Goal: Transaction & Acquisition: Purchase product/service

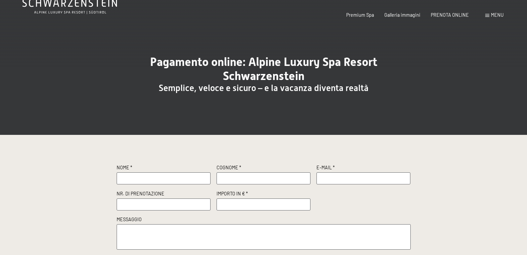
scroll to position [100, 0]
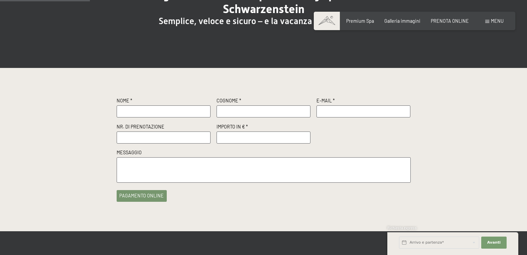
click at [157, 113] on input "text" at bounding box center [164, 111] width 94 height 12
click at [373, 139] on div "Nome * Cognome * E-Mail * Nr. di prenotazione Importo in € * Messaggio" at bounding box center [264, 139] width 294 height 85
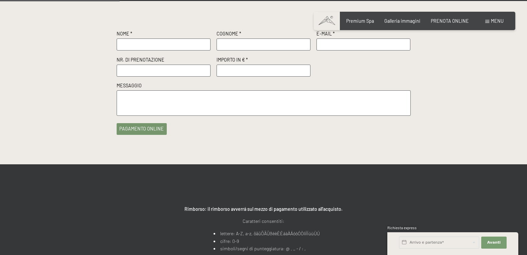
scroll to position [134, 0]
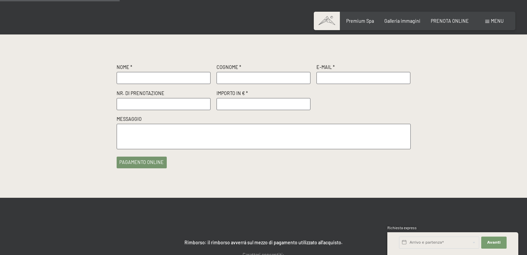
click at [143, 78] on input "text" at bounding box center [164, 78] width 94 height 12
type input "[PERSON_NAME]"
type input "CADEI"
type input "[PERSON_NAME][EMAIL_ADDRESS][DOMAIN_NAME]"
click at [174, 107] on input "text" at bounding box center [164, 104] width 94 height 12
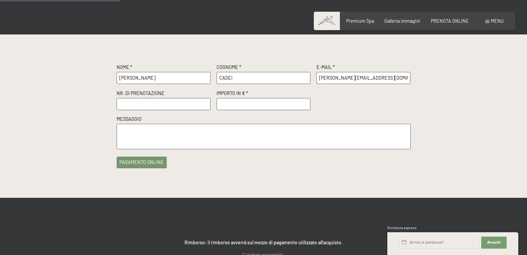
type input "r"
type input "R72668"
click at [238, 103] on input "number" at bounding box center [264, 104] width 94 height 12
type input "1000"
click at [156, 147] on textarea at bounding box center [264, 136] width 294 height 25
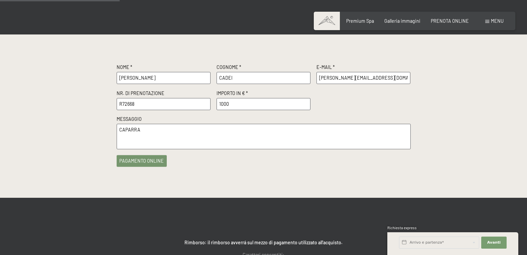
type textarea "CAPARRA"
click at [139, 164] on button "pagamento online" at bounding box center [142, 161] width 50 height 12
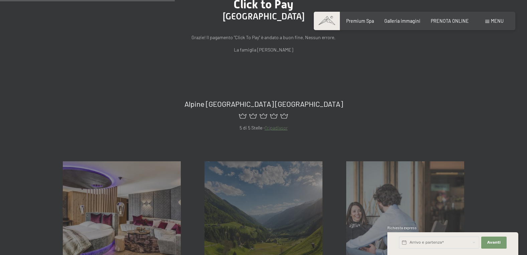
scroll to position [149, 0]
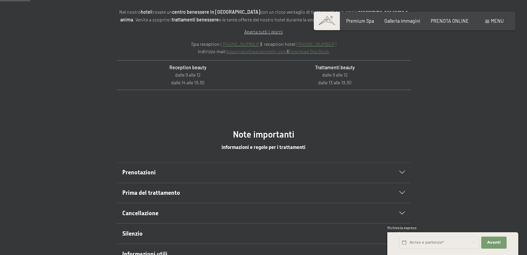
scroll to position [301, 0]
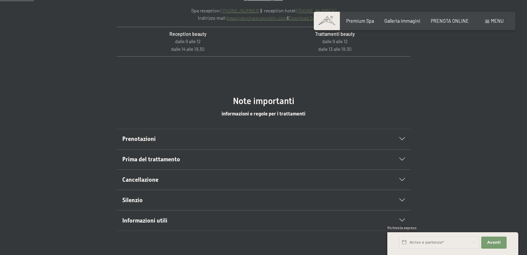
click at [405, 141] on section "Prenotazioni Vi consigliamo di fissare gli appuntamenti per i trattamenti welln…" at bounding box center [264, 139] width 294 height 21
click at [402, 140] on icon at bounding box center [402, 138] width 5 height 3
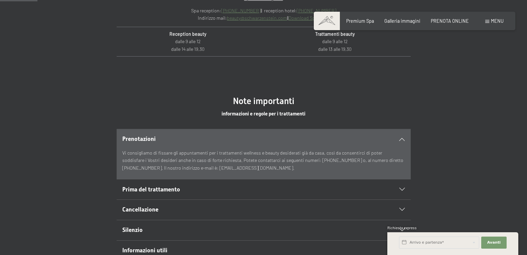
scroll to position [334, 0]
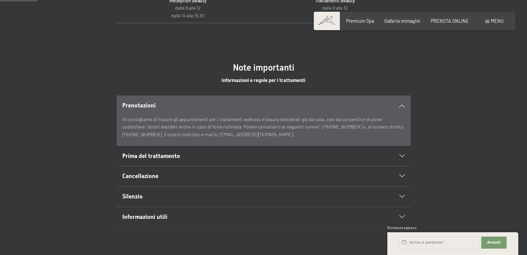
click at [403, 157] on icon at bounding box center [402, 156] width 5 height 3
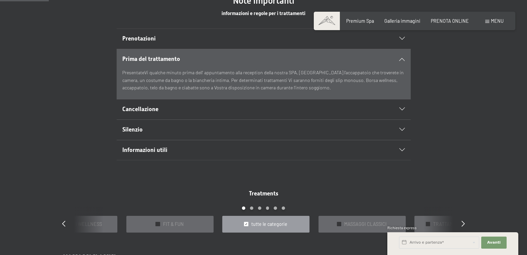
scroll to position [435, 0]
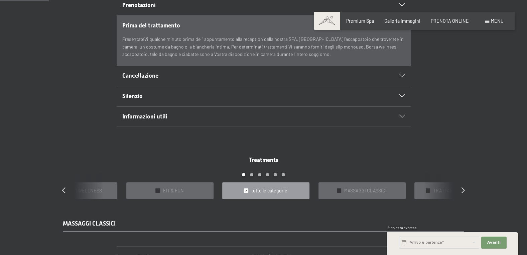
click at [404, 89] on div "Silenzio" at bounding box center [263, 96] width 283 height 20
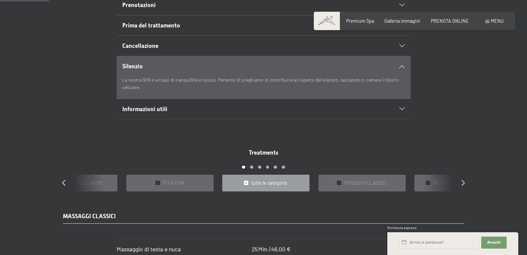
click at [401, 104] on div "Informazioni utili" at bounding box center [263, 109] width 283 height 20
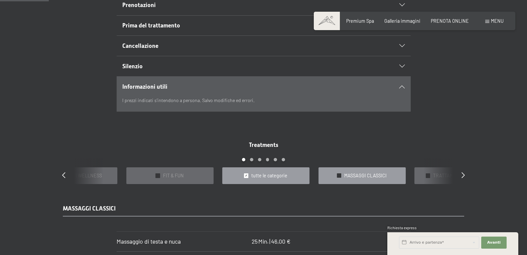
click at [372, 177] on span "MASSAGGI CLASSICI" at bounding box center [365, 175] width 42 height 7
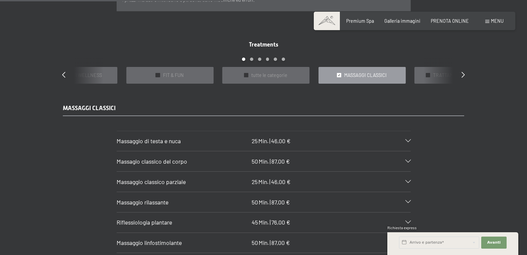
scroll to position [468, 0]
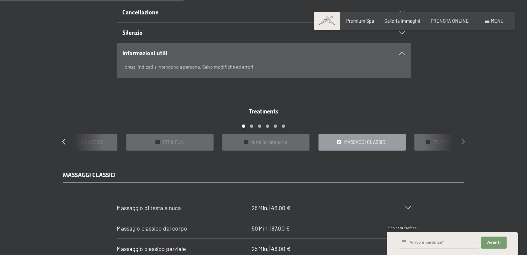
click at [464, 140] on icon at bounding box center [463, 141] width 3 height 6
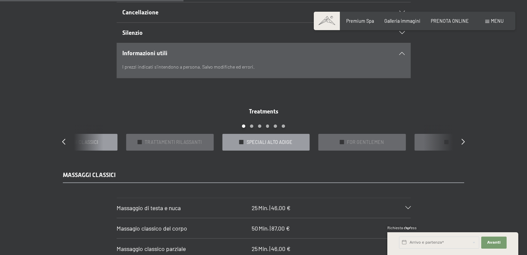
click at [259, 140] on span "SPECIALI ALTO ADIGE" at bounding box center [270, 142] width 46 height 7
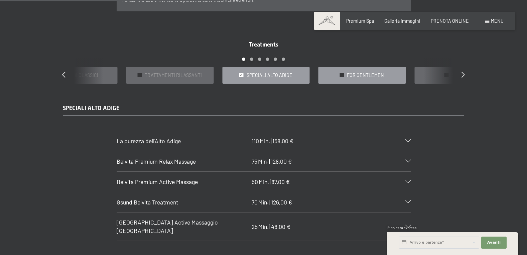
click at [365, 75] on span "FOR GENTLEMEN" at bounding box center [365, 75] width 37 height 7
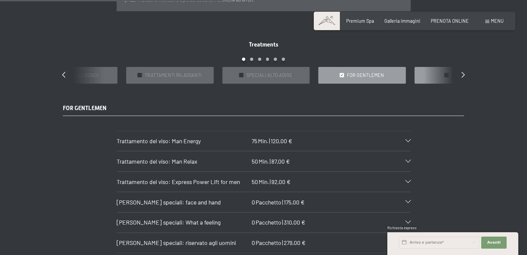
click at [428, 74] on div "✓ FOR KIDS" at bounding box center [458, 75] width 87 height 17
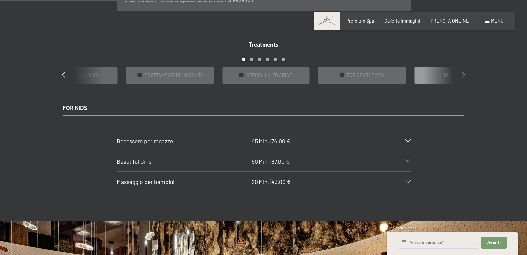
click at [464, 74] on icon at bounding box center [463, 75] width 3 height 6
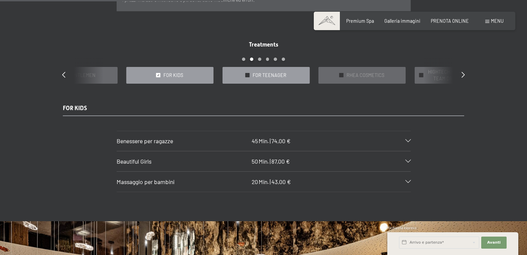
click at [282, 78] on span "FOR TEENAGER" at bounding box center [270, 75] width 34 height 7
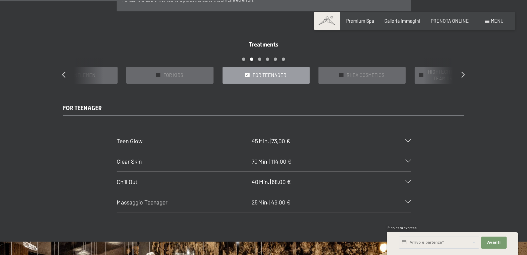
click at [134, 182] on span "Chill Out" at bounding box center [127, 181] width 21 height 7
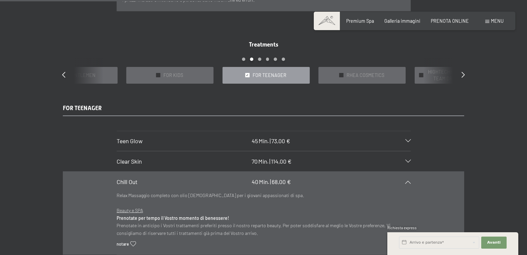
scroll to position [569, 0]
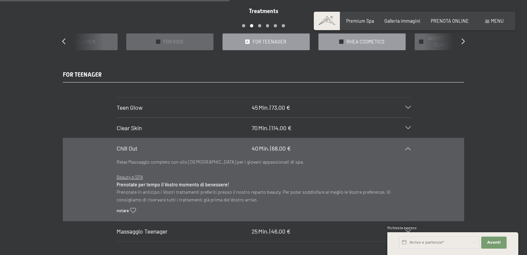
click at [378, 43] on span "RHEA COSMETICS" at bounding box center [366, 41] width 38 height 7
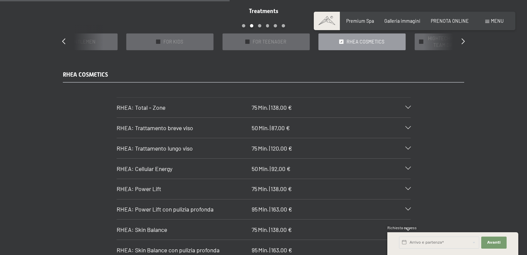
click at [161, 145] on span "RHEA: Trattamento lungo viso" at bounding box center [155, 147] width 76 height 7
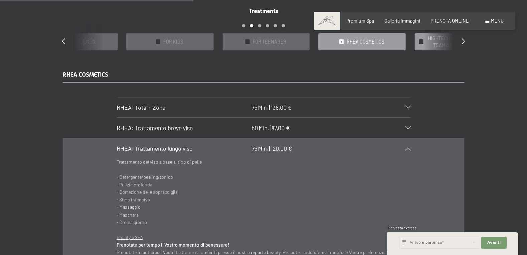
click at [428, 42] on span "HIGHTECH NATURAL COSMETIC TEAM DR JOSEPH" at bounding box center [462, 41] width 71 height 13
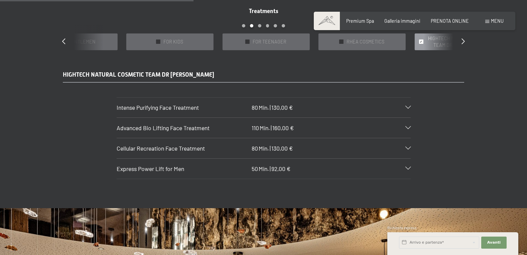
click at [194, 110] on span "Intense Purifying Face Treatment" at bounding box center [158, 107] width 82 height 7
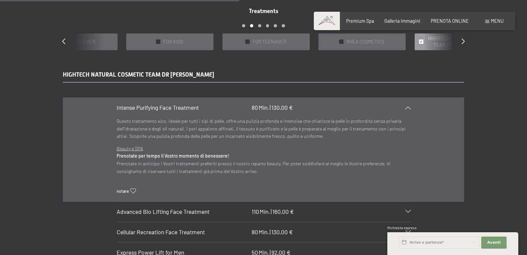
scroll to position [602, 0]
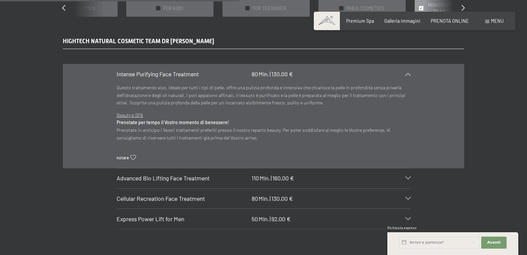
click at [408, 175] on div "Advanced Bio Lifting Face Treatment 110 Min. | 160,00 €" at bounding box center [264, 178] width 294 height 20
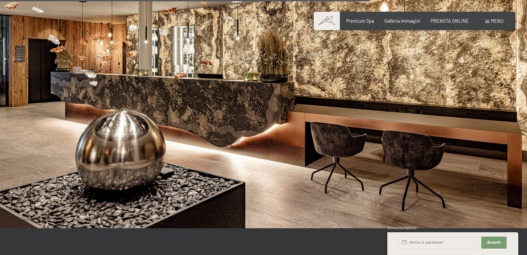
scroll to position [970, 0]
